Goal: Task Accomplishment & Management: Use online tool/utility

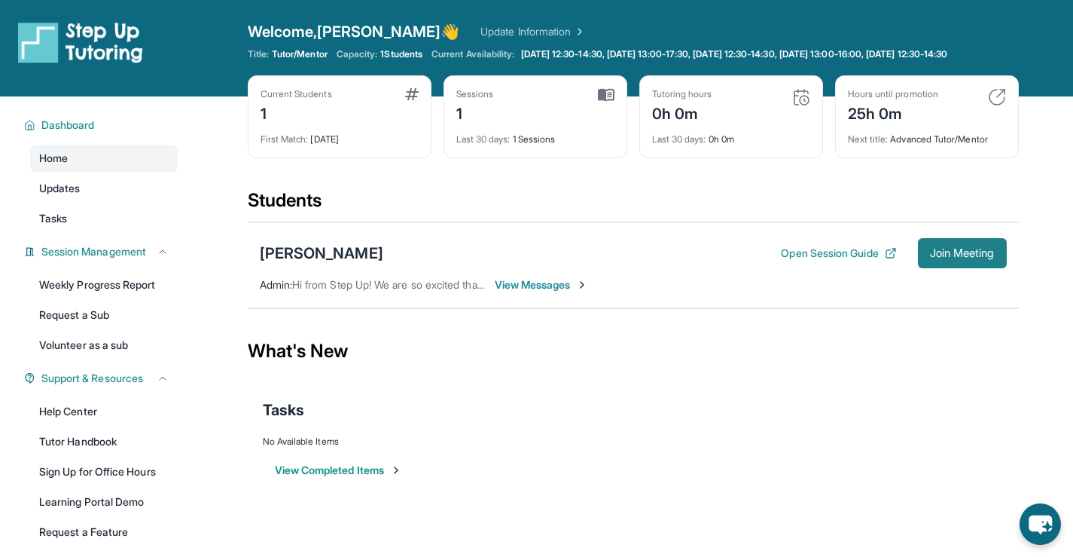
click at [972, 258] on span "Join Meeting" at bounding box center [962, 253] width 65 height 9
